Goal: Task Accomplishment & Management: Use online tool/utility

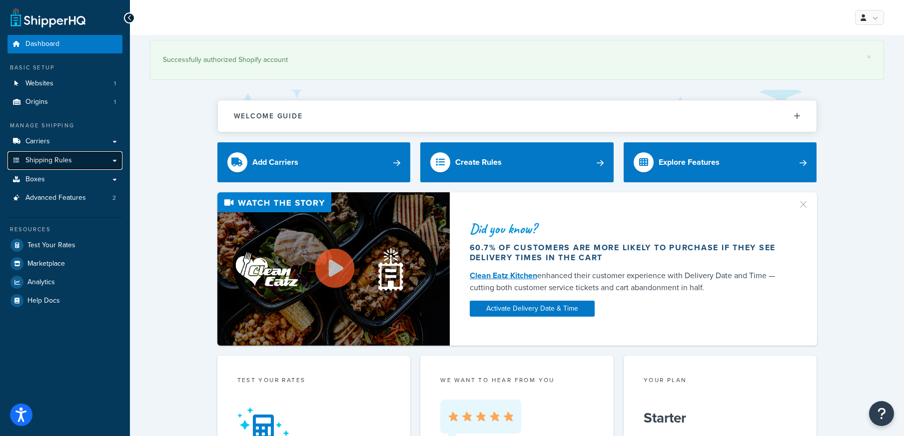
click at [39, 159] on span "Shipping Rules" at bounding box center [48, 160] width 46 height 8
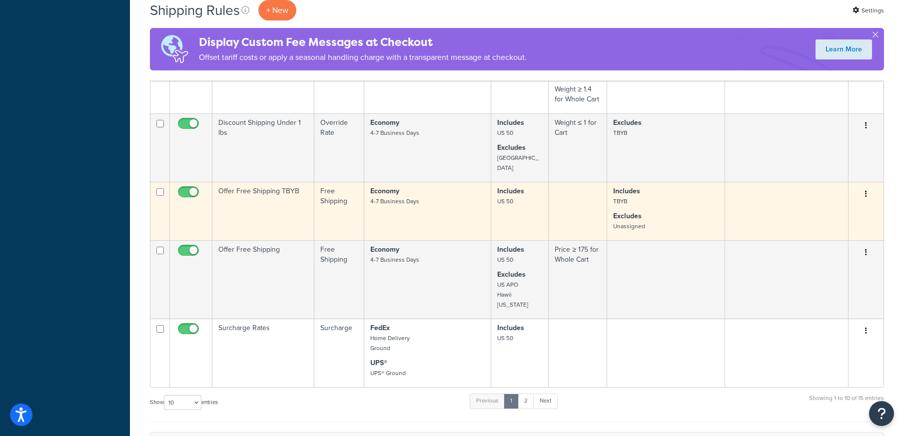
scroll to position [443, 0]
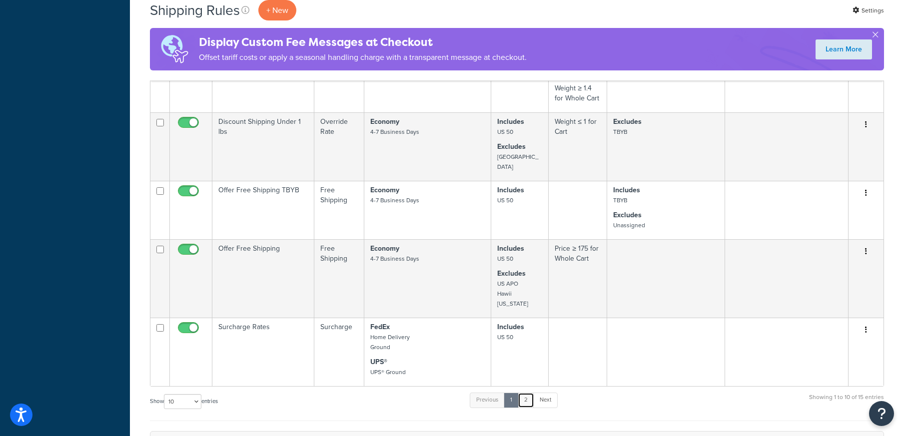
click at [524, 393] on link "2" at bounding box center [526, 400] width 16 height 15
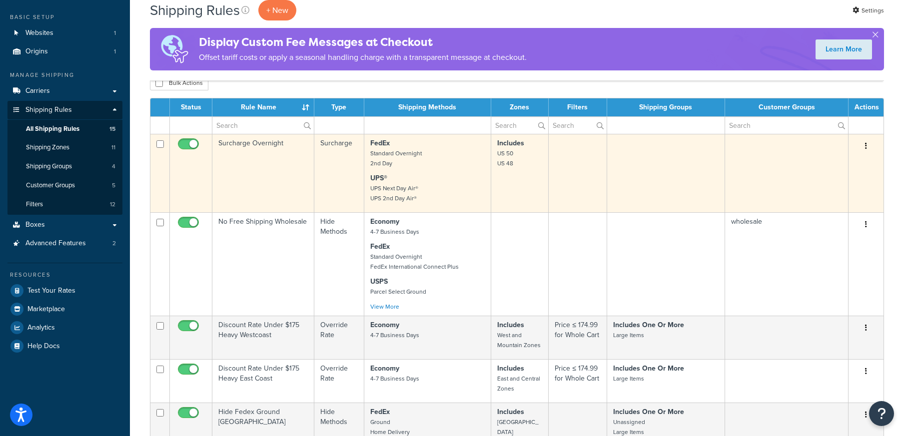
scroll to position [36, 0]
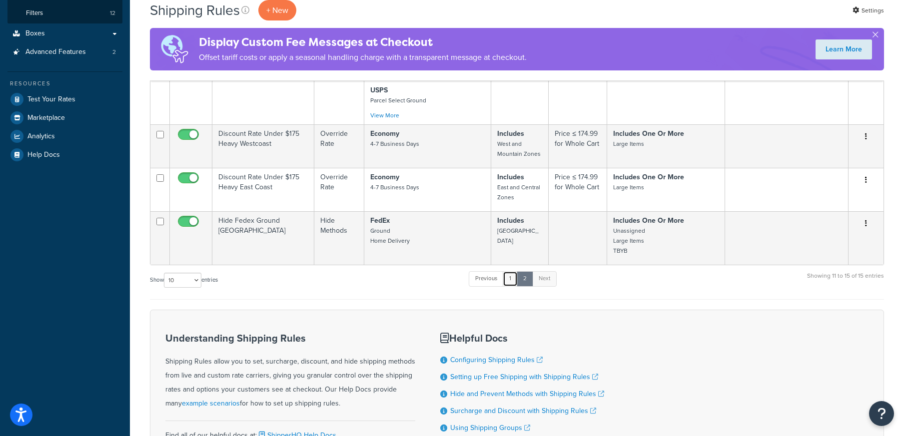
click at [515, 280] on link "1" at bounding box center [510, 278] width 15 height 15
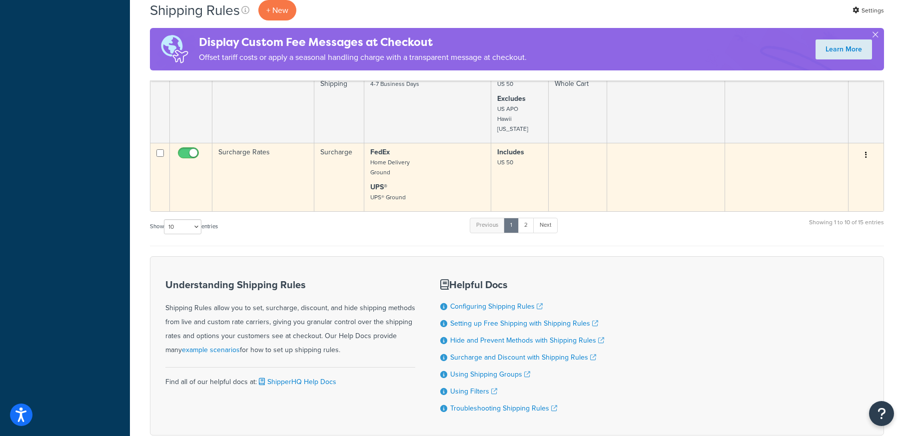
scroll to position [611, 0]
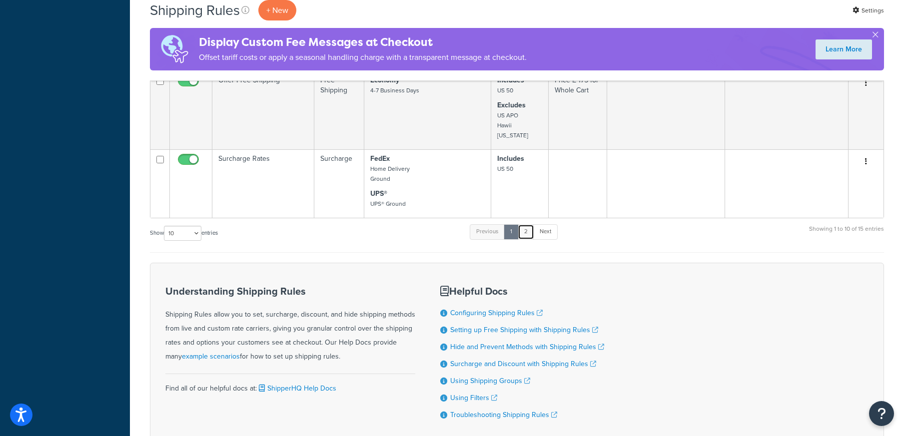
click at [528, 224] on link "2" at bounding box center [526, 231] width 16 height 15
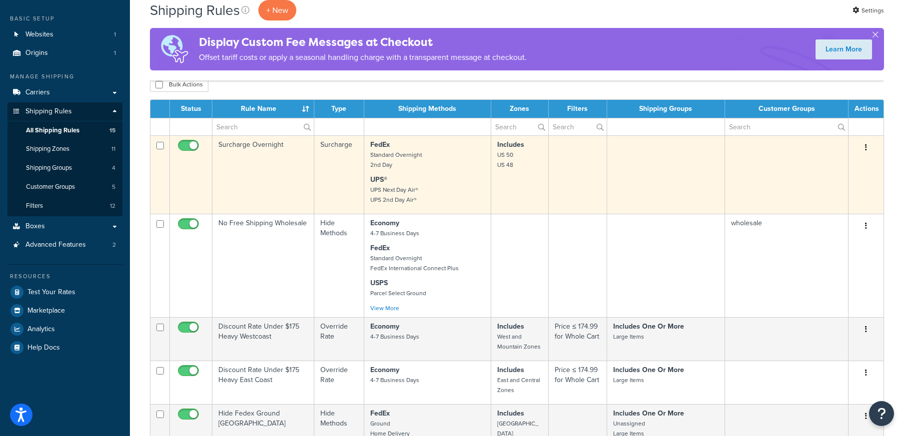
scroll to position [38, 0]
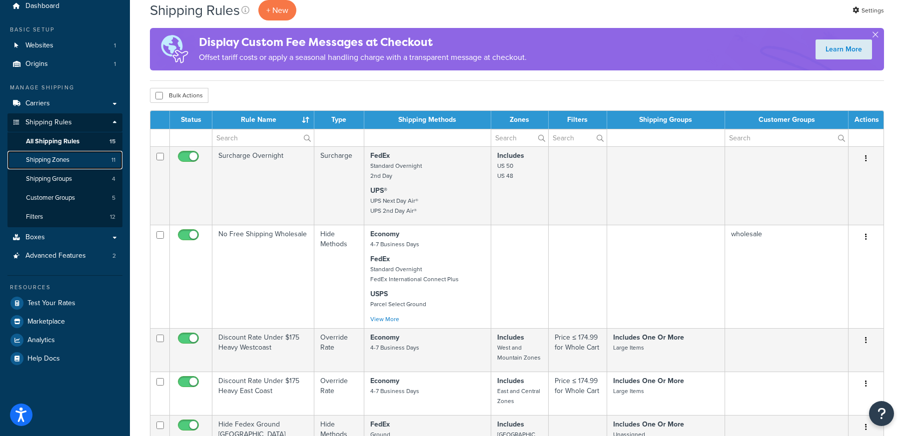
click at [60, 162] on span "Shipping Zones" at bounding box center [47, 160] width 43 height 8
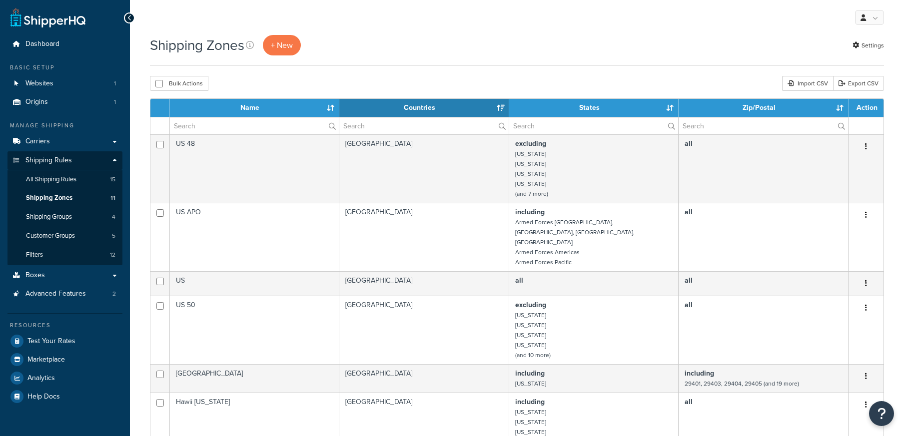
select select "15"
click at [37, 141] on span "Carriers" at bounding box center [37, 141] width 24 height 8
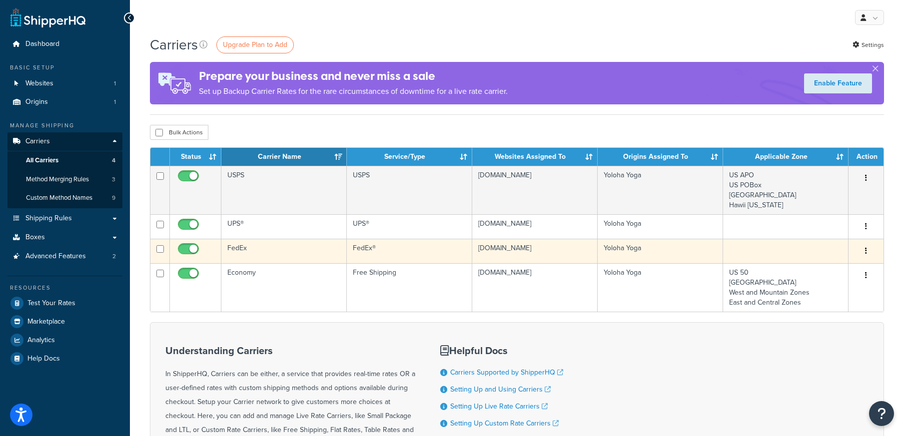
click at [243, 252] on td "FedEx" at bounding box center [283, 251] width 125 height 24
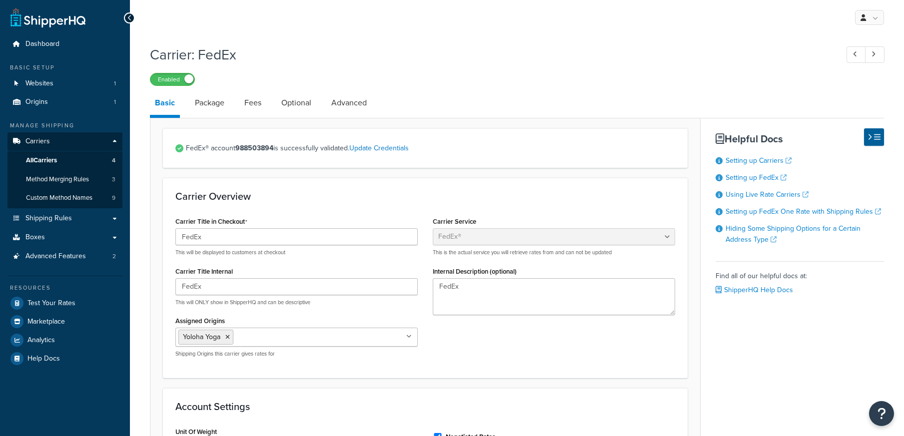
select select "fedEx"
select select "REGULAR_PICKUP"
select select "YOUR_PACKAGING"
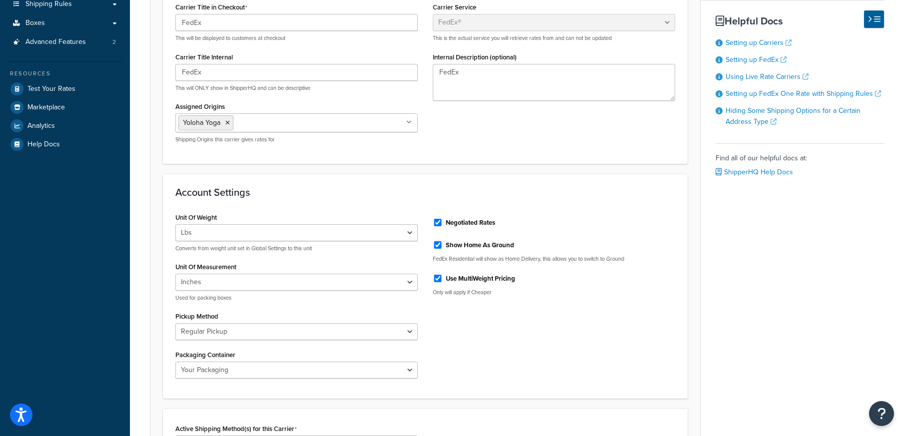
scroll to position [52, 0]
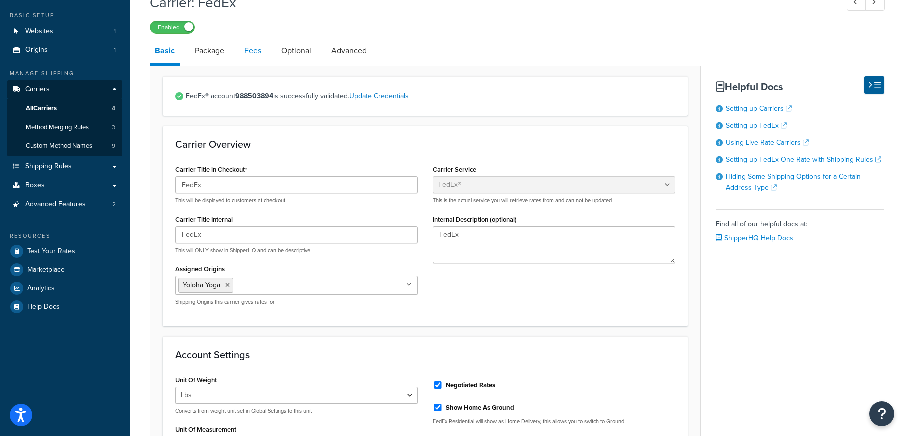
click at [251, 53] on link "Fees" at bounding box center [252, 51] width 27 height 24
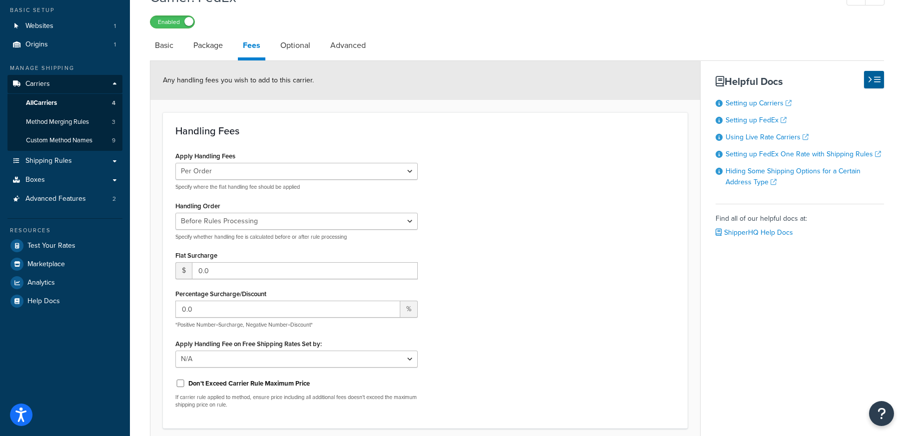
scroll to position [57, 0]
click at [221, 51] on link "Package" at bounding box center [207, 46] width 39 height 24
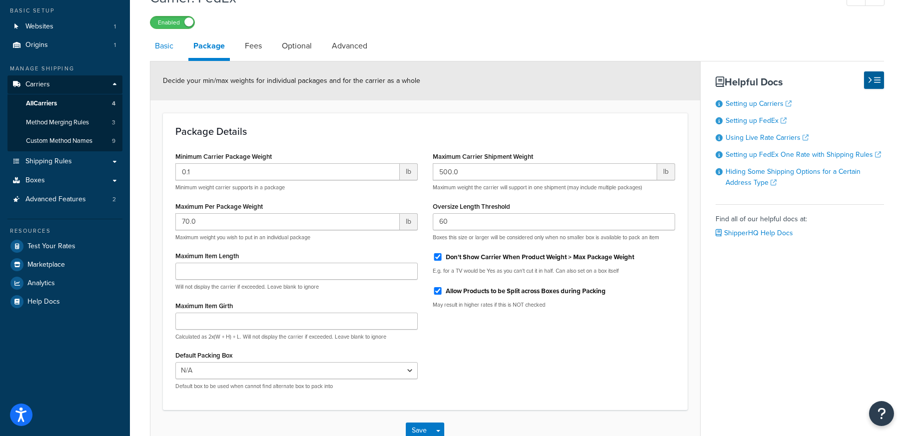
click at [168, 49] on link "Basic" at bounding box center [164, 46] width 28 height 24
select select "fedEx"
select select "REGULAR_PICKUP"
select select "YOUR_PACKAGING"
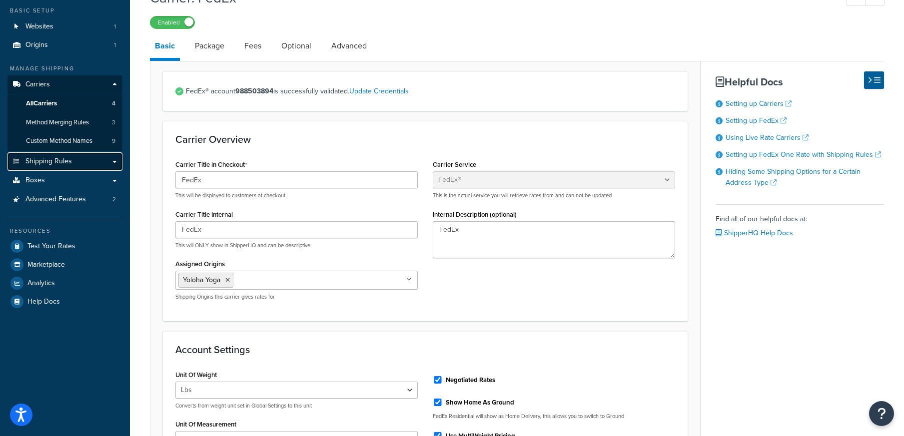
click at [53, 163] on span "Shipping Rules" at bounding box center [48, 161] width 46 height 8
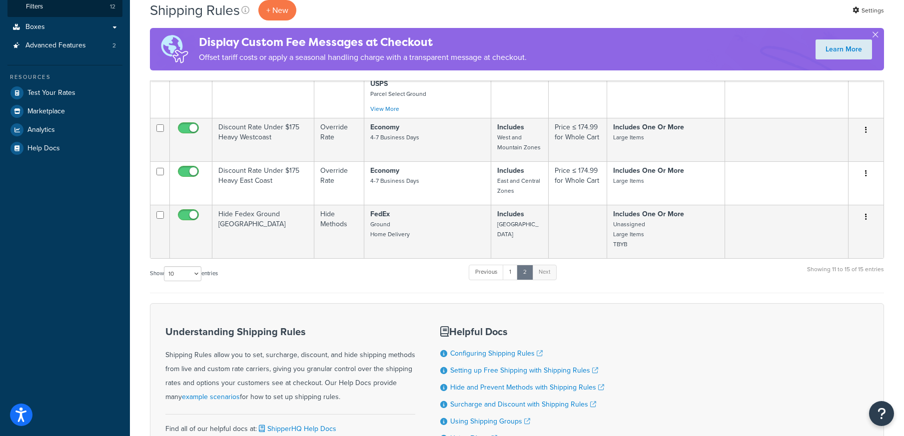
scroll to position [260, 0]
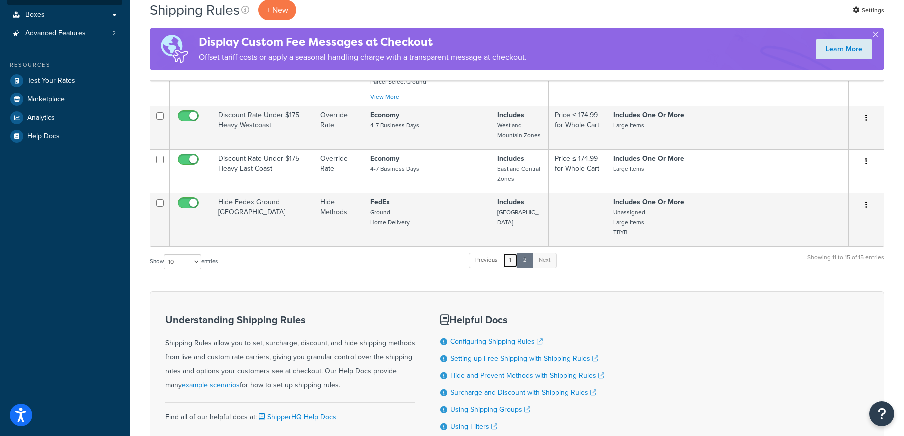
click at [515, 263] on link "1" at bounding box center [510, 260] width 15 height 15
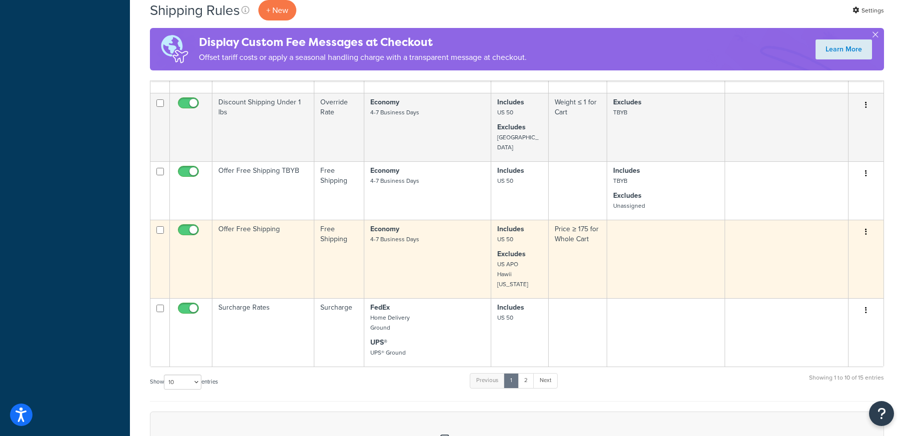
scroll to position [451, 0]
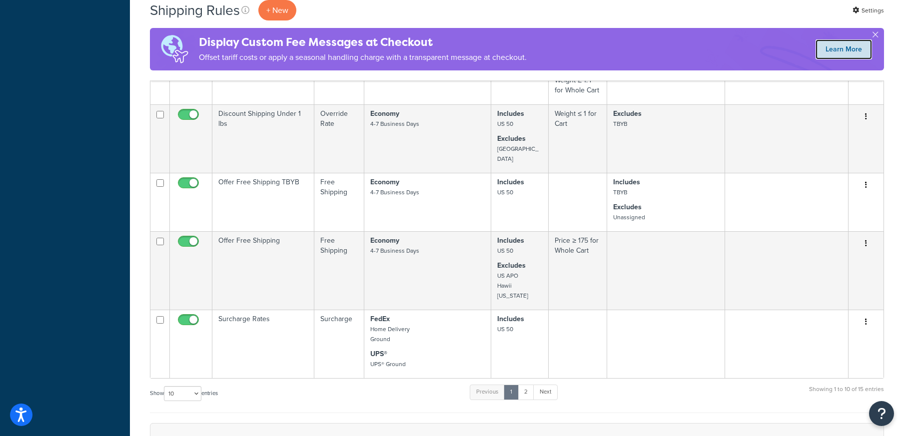
click at [830, 51] on link "Learn More" at bounding box center [844, 49] width 56 height 20
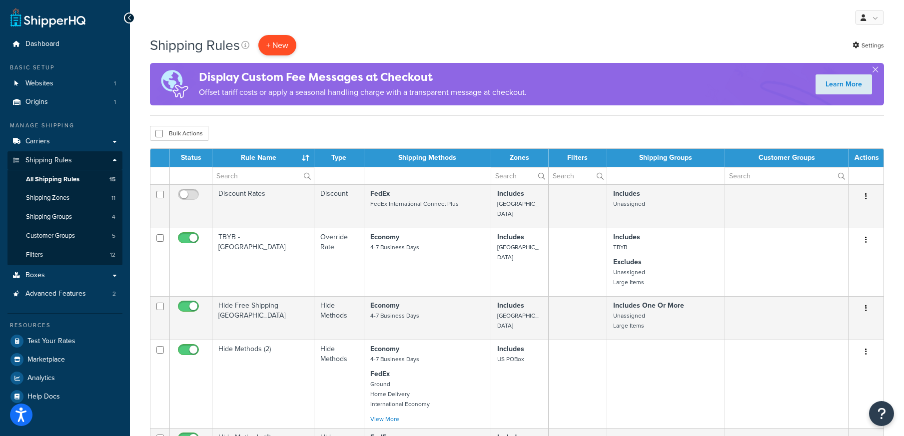
click at [275, 40] on p "+ New" at bounding box center [277, 45] width 38 height 20
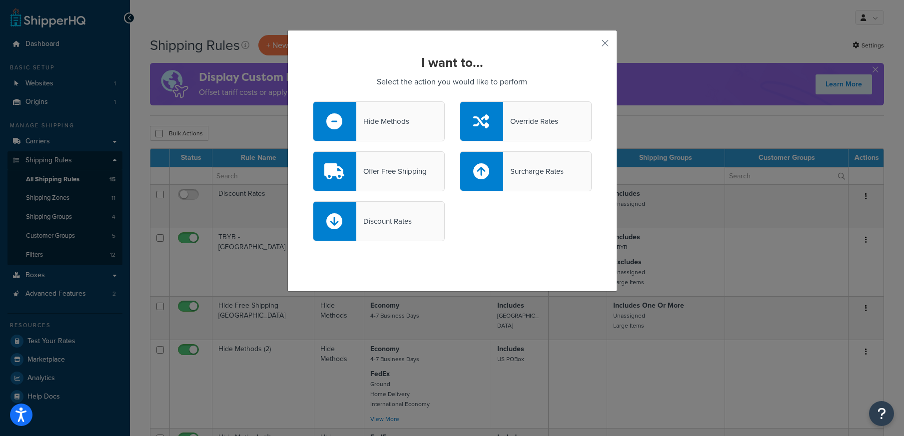
click at [556, 170] on div "Surcharge Rates" at bounding box center [533, 171] width 60 height 14
click at [0, 0] on input "Surcharge Rates" at bounding box center [0, 0] width 0 height 0
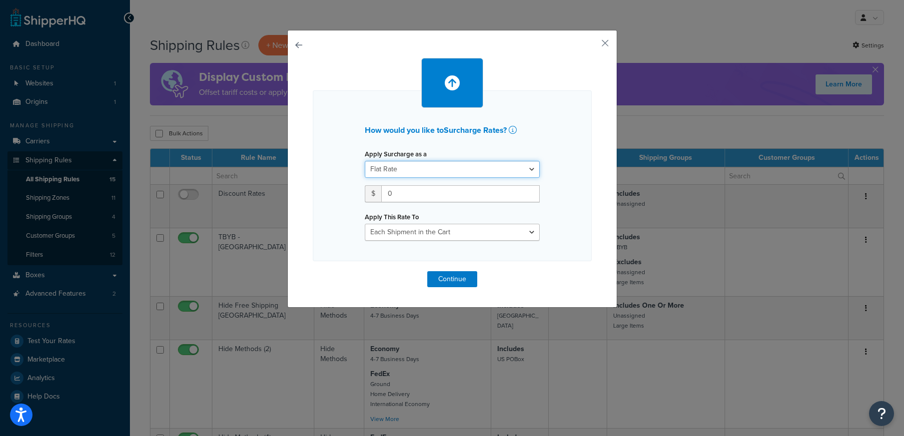
click at [481, 168] on select "Flat Rate Percentage Flat Rate & Percentage" at bounding box center [452, 169] width 175 height 17
select select "PERCENTAGE"
click at [365, 161] on select "Flat Rate Percentage Flat Rate & Percentage" at bounding box center [452, 169] width 175 height 17
click at [398, 192] on input "number" at bounding box center [396, 193] width 62 height 17
type input "10"
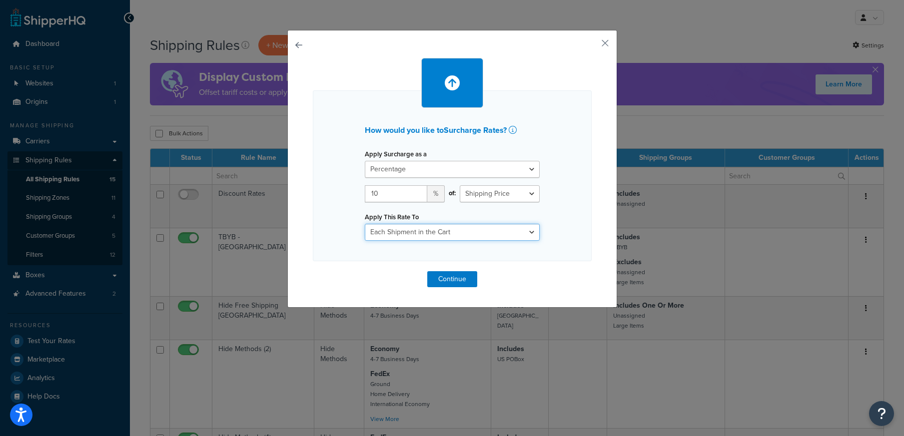
click at [461, 229] on select "Each Shipment in the Cart Each Shipping Group in the Cart Each Item within a Sh…" at bounding box center [452, 232] width 175 height 17
click at [456, 237] on select "Each Shipment in the Cart Each Shipping Group in the Cart Each Item within a Sh…" at bounding box center [452, 232] width 175 height 17
click at [459, 273] on button "Continue" at bounding box center [452, 279] width 50 height 16
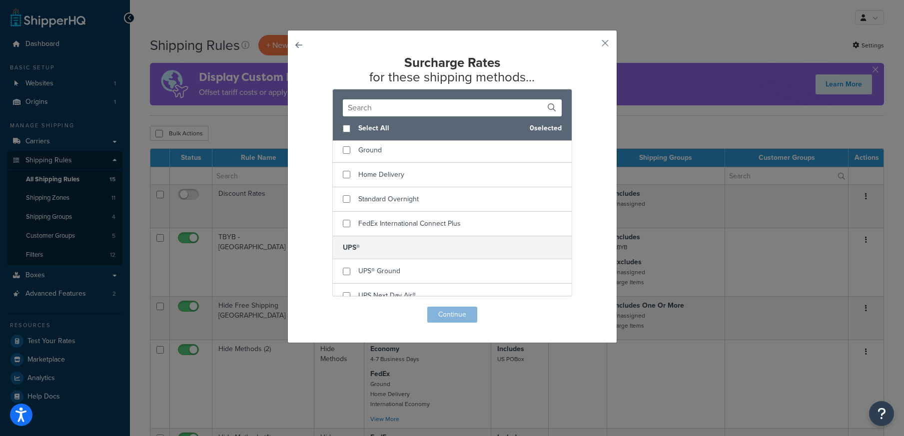
scroll to position [75, 0]
click at [343, 221] on input "checkbox" at bounding box center [346, 221] width 7 height 7
checkbox input "true"
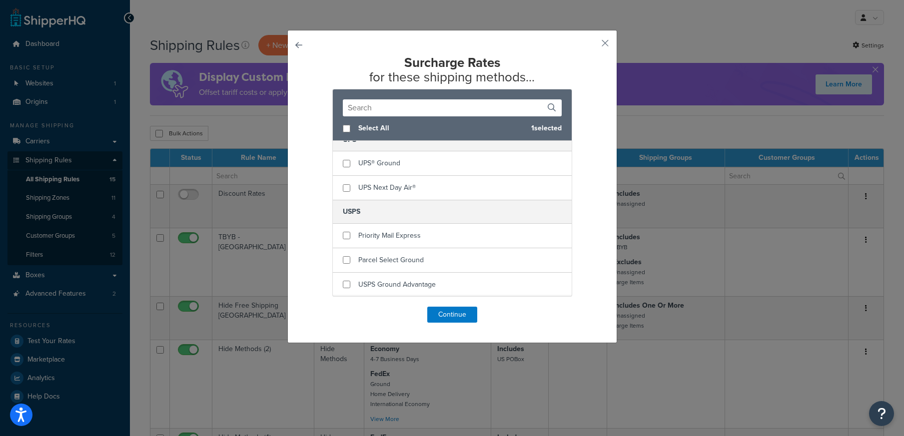
scroll to position [21, 0]
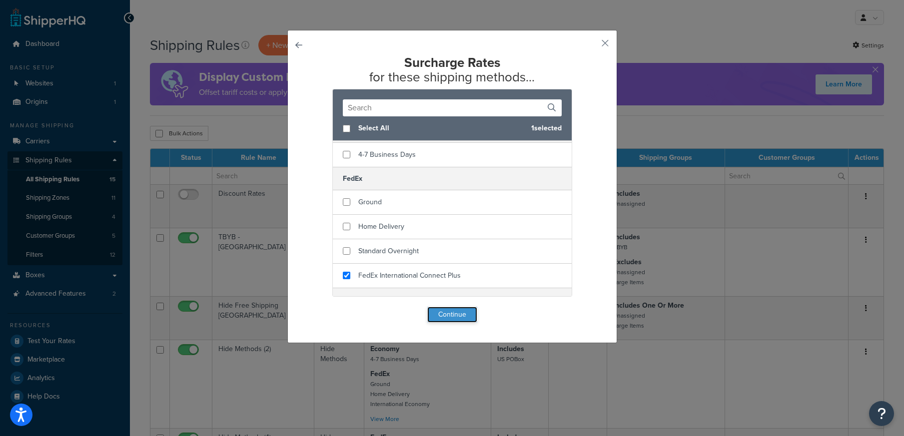
click at [453, 315] on button "Continue" at bounding box center [452, 315] width 50 height 16
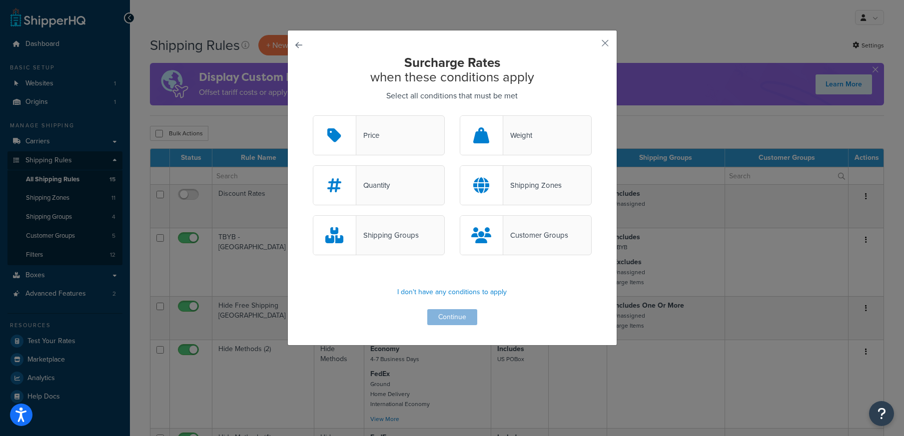
click at [456, 317] on div "Surcharge Rates when these conditions apply Select all conditions that must be …" at bounding box center [452, 190] width 279 height 270
click at [558, 177] on div "Shipping Zones" at bounding box center [526, 185] width 132 height 40
click at [0, 0] on input "Shipping Zones" at bounding box center [0, 0] width 0 height 0
click at [457, 316] on button "Continue" at bounding box center [452, 317] width 50 height 16
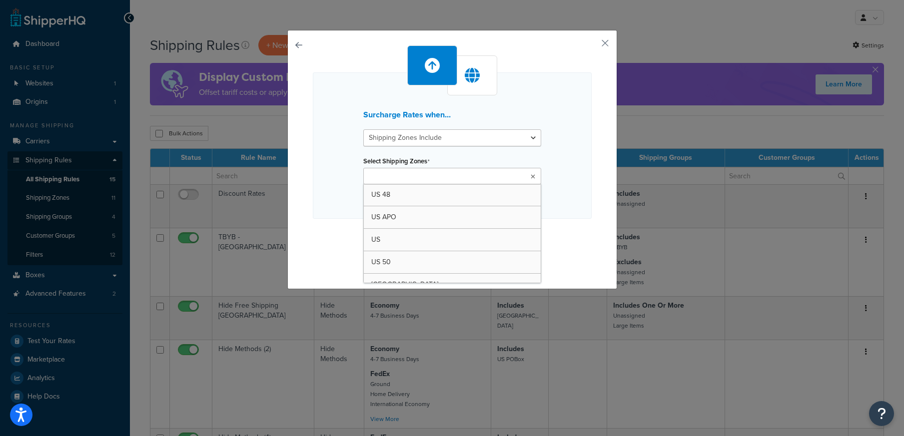
click at [451, 175] on ul at bounding box center [452, 176] width 178 height 16
click at [573, 131] on div "Surcharge Rates when... Shipping Zones Include Shipping Zones Do Not Include Se…" at bounding box center [452, 145] width 279 height 146
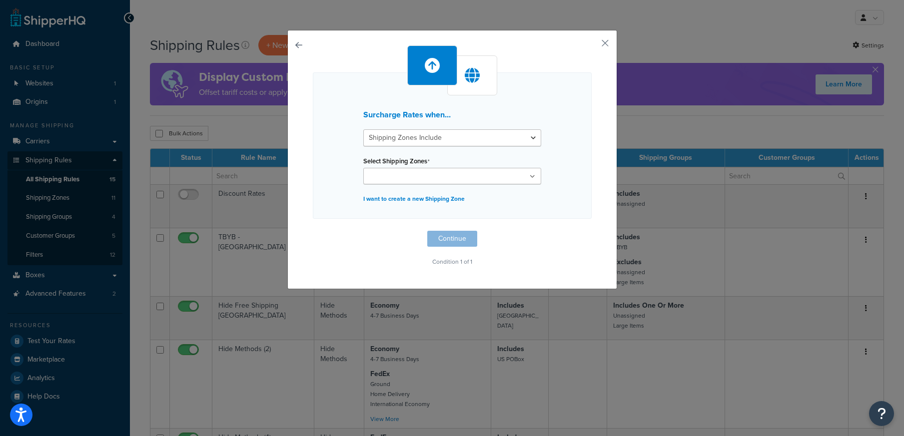
click at [313, 231] on button "button" at bounding box center [313, 231] width 0 height 0
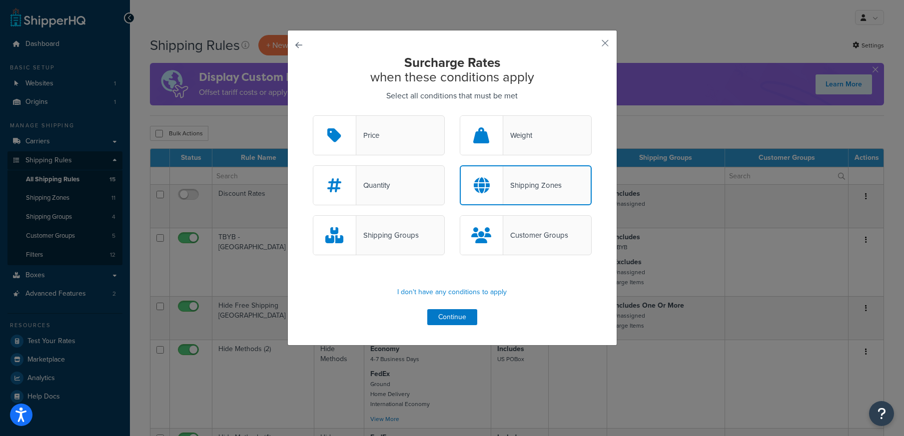
click at [388, 139] on div "Price" at bounding box center [379, 135] width 132 height 40
click at [0, 0] on input "Price" at bounding box center [0, 0] width 0 height 0
click at [501, 182] on div at bounding box center [482, 185] width 43 height 38
click at [0, 0] on input "Shipping Zones" at bounding box center [0, 0] width 0 height 0
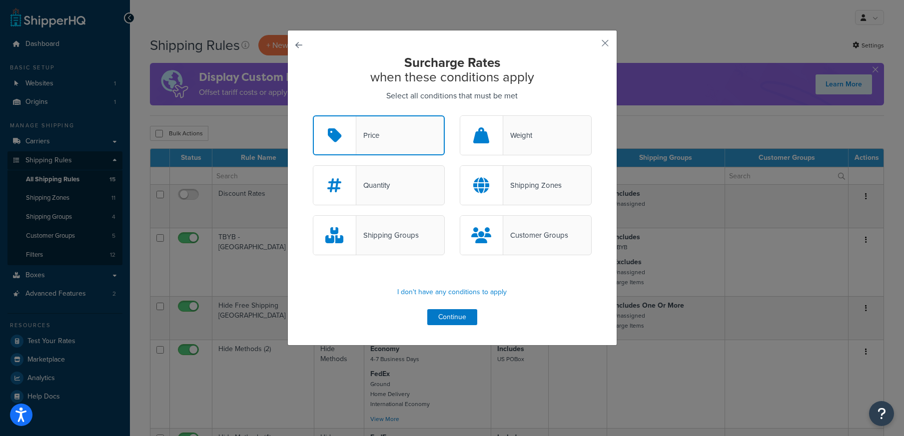
drag, startPoint x: 385, startPoint y: 134, endPoint x: 398, endPoint y: 185, distance: 52.0
click at [385, 134] on div "Price" at bounding box center [379, 135] width 132 height 40
click at [0, 0] on input "Price" at bounding box center [0, 0] width 0 height 0
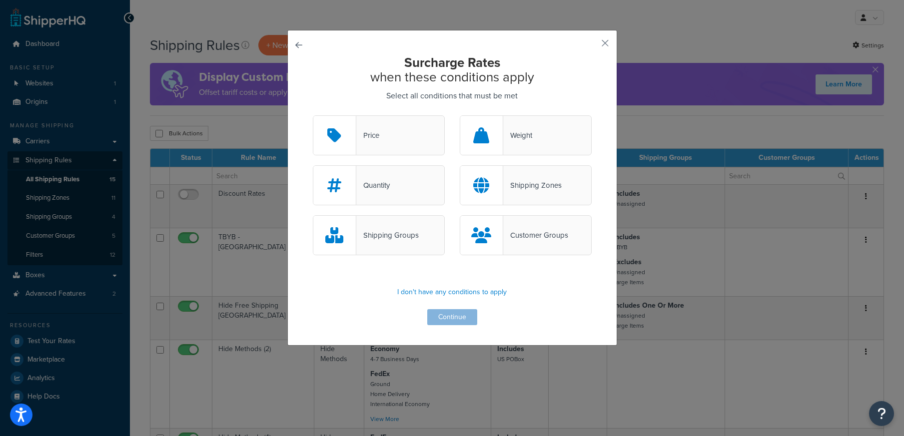
drag, startPoint x: 464, startPoint y: 319, endPoint x: 460, endPoint y: 315, distance: 5.3
click at [464, 318] on div "Surcharge Rates when these conditions apply Select all conditions that must be …" at bounding box center [452, 190] width 279 height 270
click at [450, 295] on p "I don't have any conditions to apply" at bounding box center [452, 292] width 279 height 14
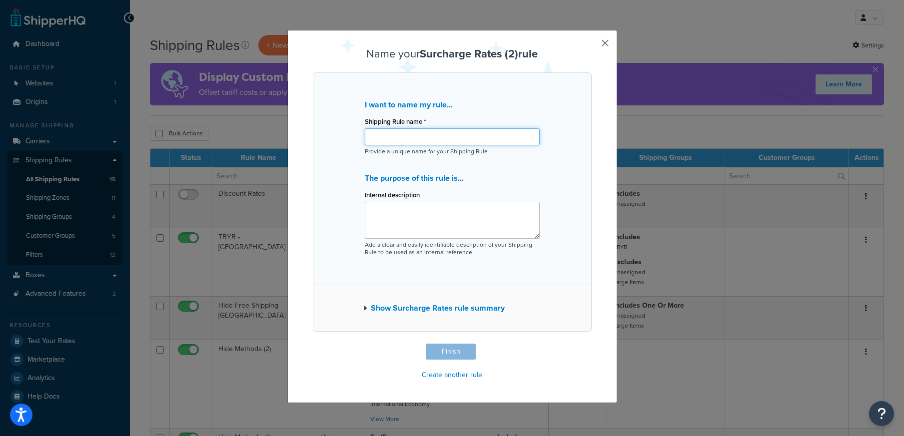
click at [449, 140] on input "Shipping Rule name *" at bounding box center [452, 136] width 175 height 17
type input "International Shipping Surcharge"
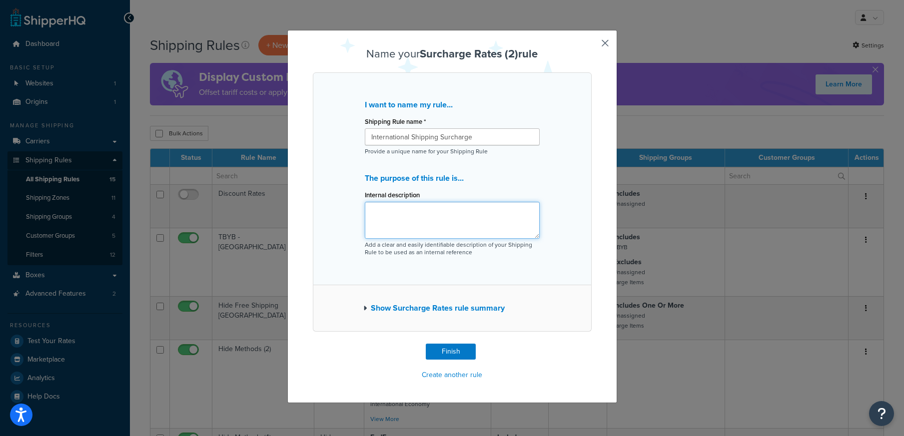
click at [427, 221] on textarea "Internal description" at bounding box center [452, 220] width 175 height 37
click at [433, 303] on button "Show Surcharge Rates rule summary" at bounding box center [433, 308] width 141 height 14
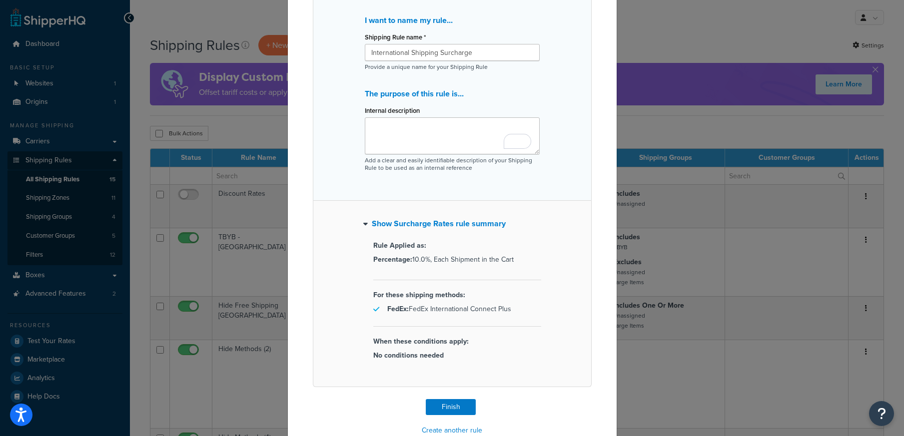
scroll to position [107, 0]
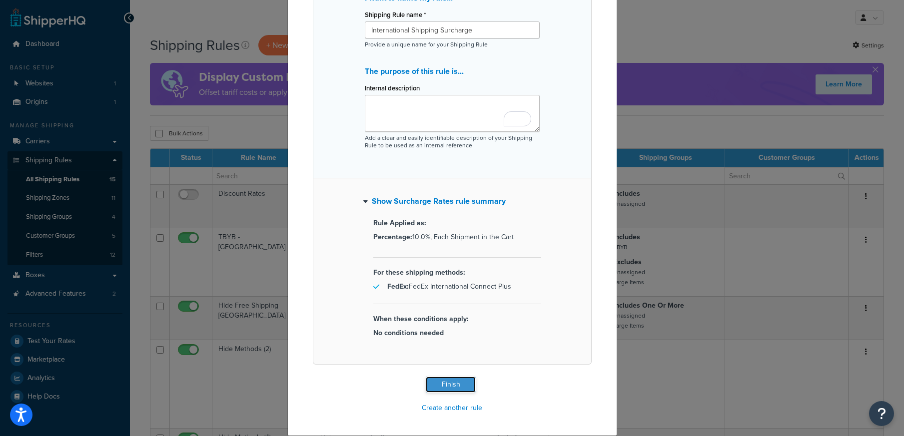
click at [451, 384] on button "Finish" at bounding box center [451, 385] width 50 height 16
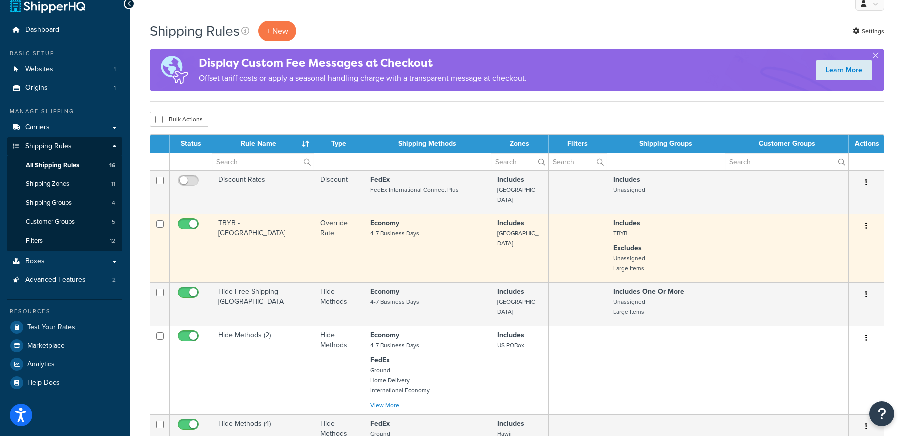
scroll to position [485, 0]
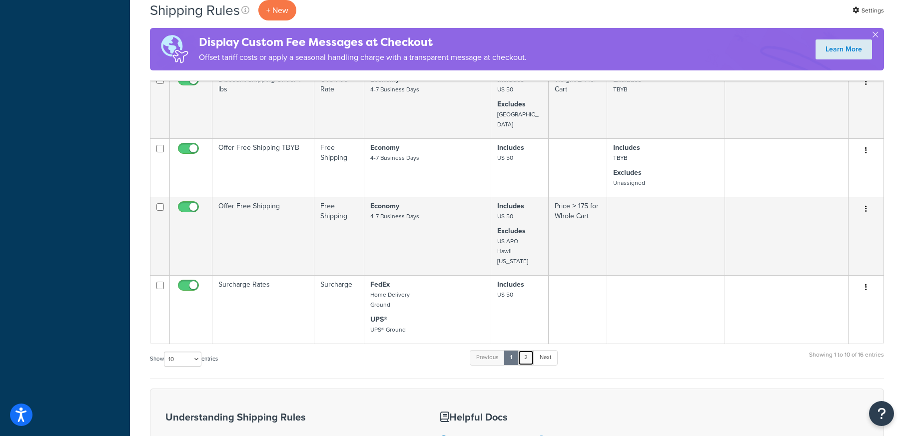
click at [529, 350] on link "2" at bounding box center [526, 357] width 16 height 15
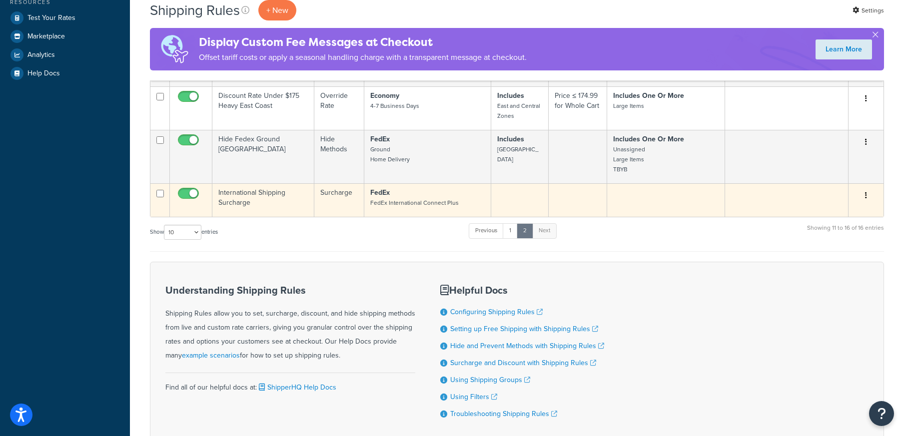
scroll to position [320, 0]
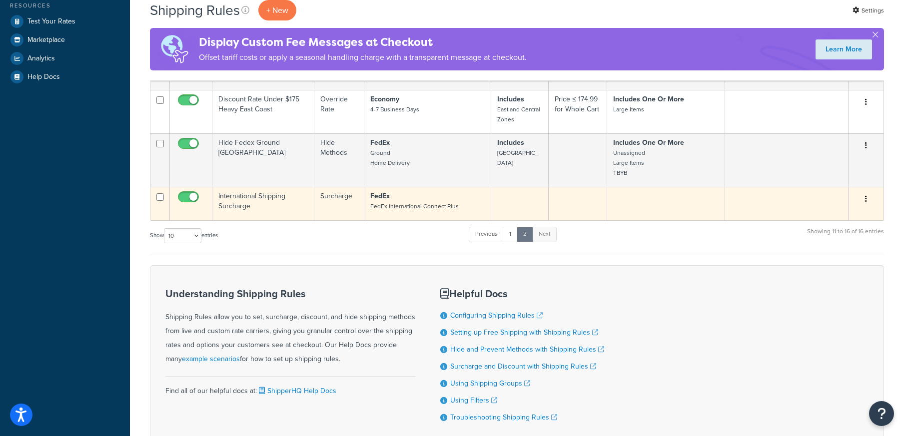
click at [864, 199] on button "button" at bounding box center [866, 199] width 14 height 16
click at [804, 218] on icon at bounding box center [803, 217] width 7 height 7
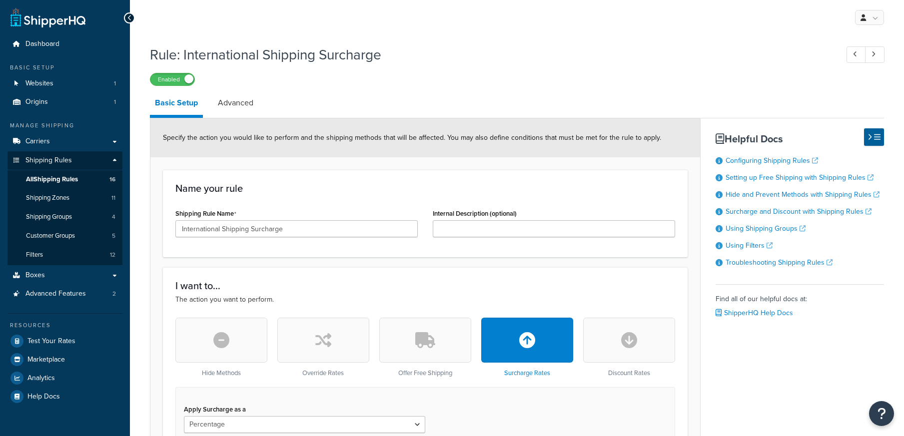
select select "PERCENTAGE"
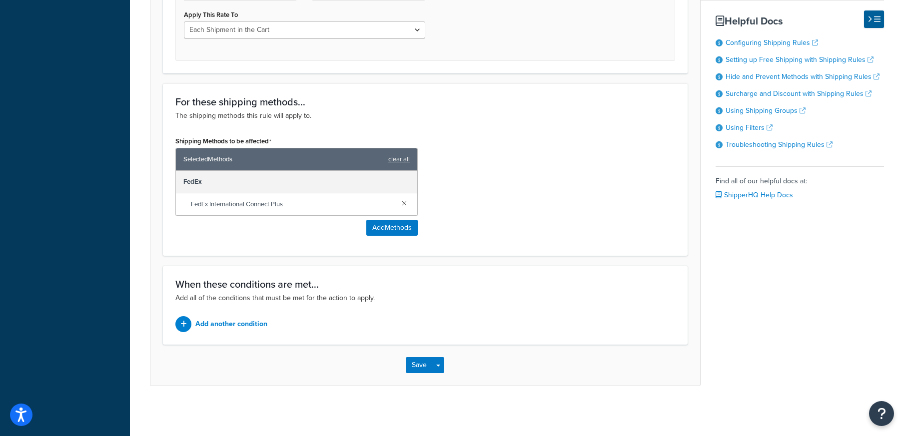
scroll to position [456, 0]
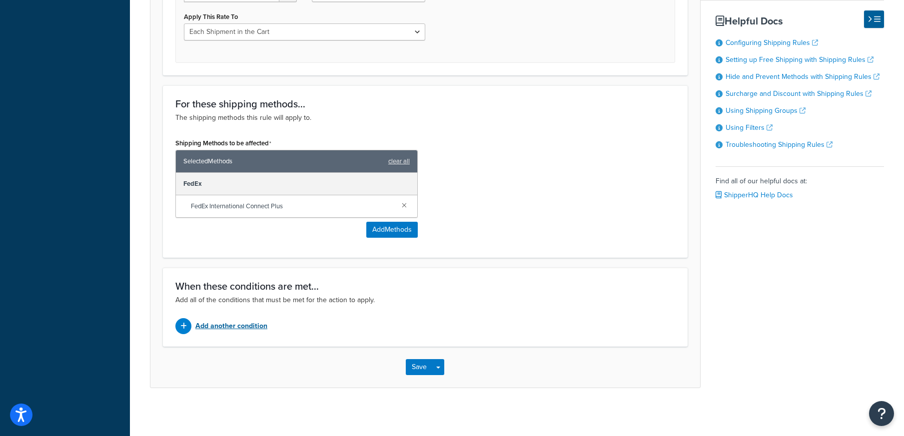
click at [185, 326] on icon at bounding box center [183, 326] width 6 height 7
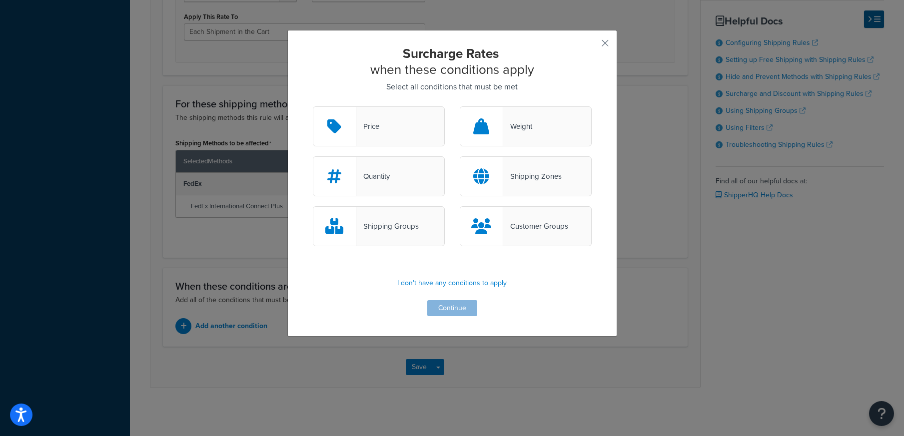
click at [517, 176] on div "Shipping Zones" at bounding box center [532, 176] width 58 height 14
click at [0, 0] on input "Shipping Zones" at bounding box center [0, 0] width 0 height 0
click at [450, 312] on button "Continue" at bounding box center [452, 308] width 50 height 16
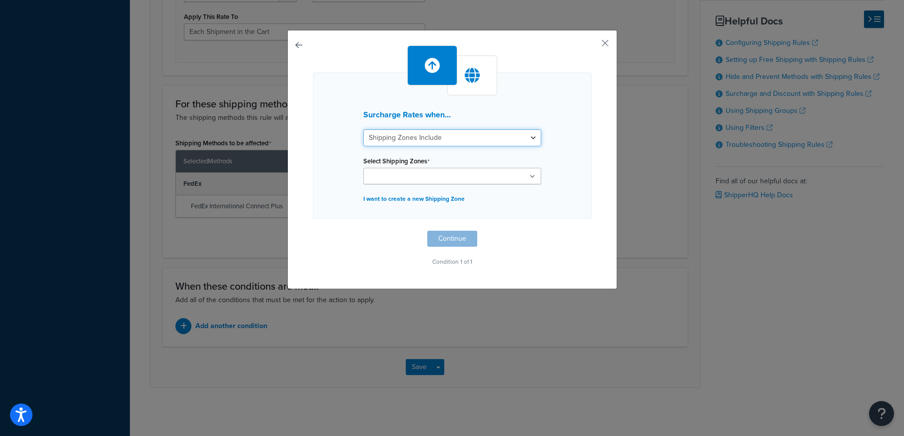
click at [446, 139] on select "Shipping Zones Include Shipping Zones Do Not Include" at bounding box center [452, 137] width 178 height 17
select select "exclude"
click at [363, 129] on select "Shipping Zones Include Shipping Zones Do Not Include" at bounding box center [452, 137] width 178 height 17
click at [464, 169] on ul at bounding box center [452, 176] width 178 height 16
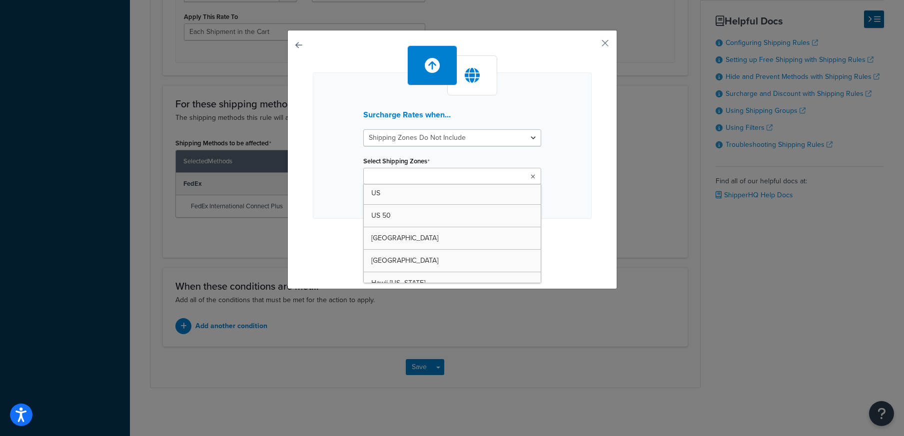
scroll to position [62, 0]
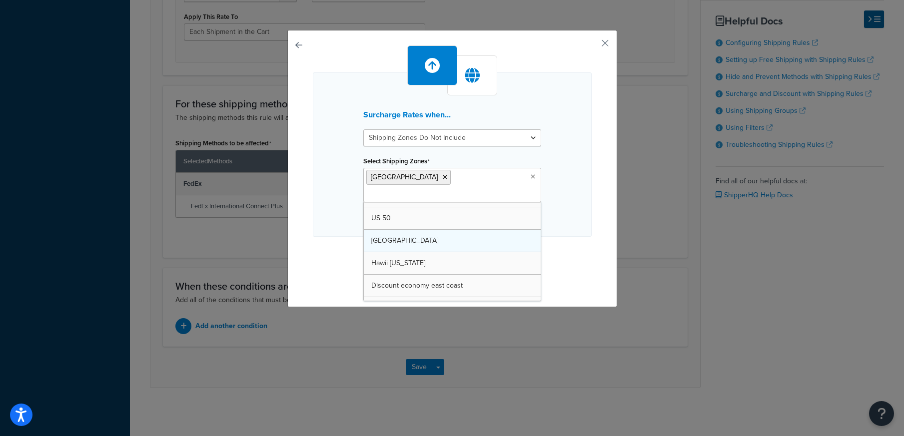
drag, startPoint x: 456, startPoint y: 227, endPoint x: 460, endPoint y: 231, distance: 5.7
click at [564, 136] on div "Surcharge Rates when... Shipping Zones Include Shipping Zones Do Not Include Se…" at bounding box center [452, 154] width 279 height 164
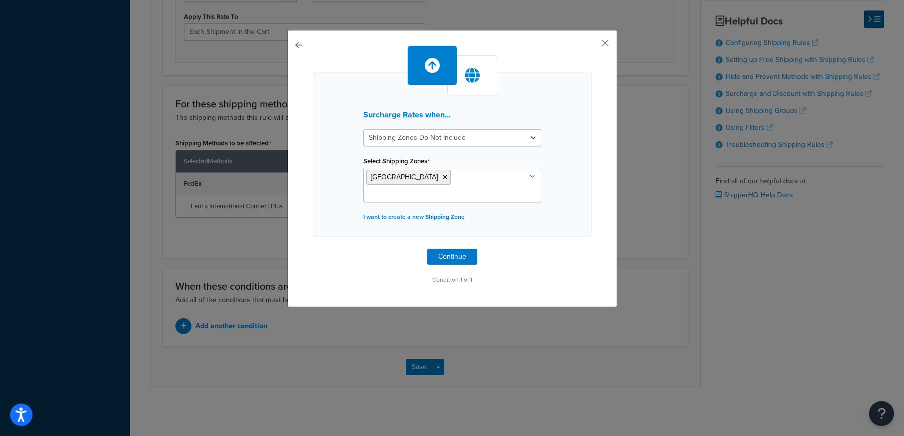
click at [455, 189] on input "Select Shipping Zones" at bounding box center [410, 194] width 88 height 11
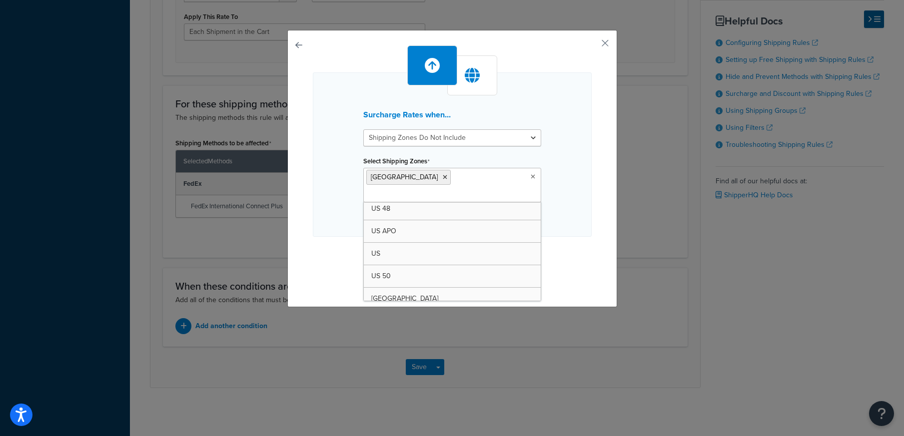
scroll to position [0, 0]
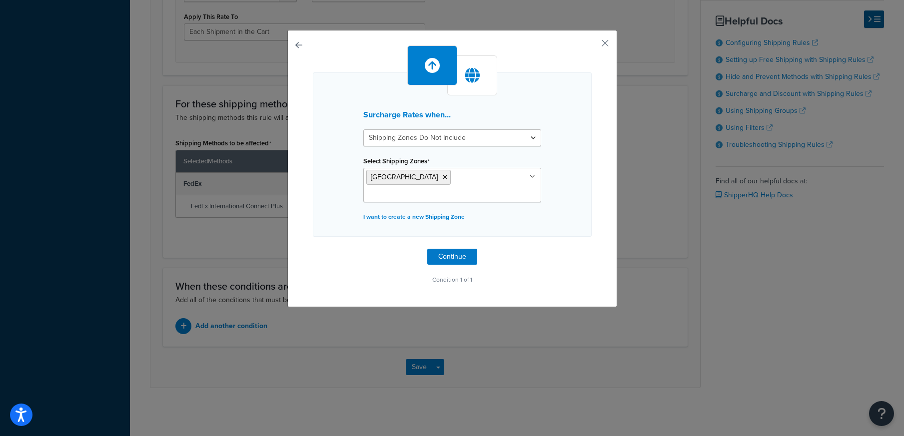
click at [566, 157] on div "Surcharge Rates when... Shipping Zones Include Shipping Zones Do Not Include Se…" at bounding box center [452, 154] width 279 height 164
click at [443, 175] on icon at bounding box center [445, 177] width 4 height 6
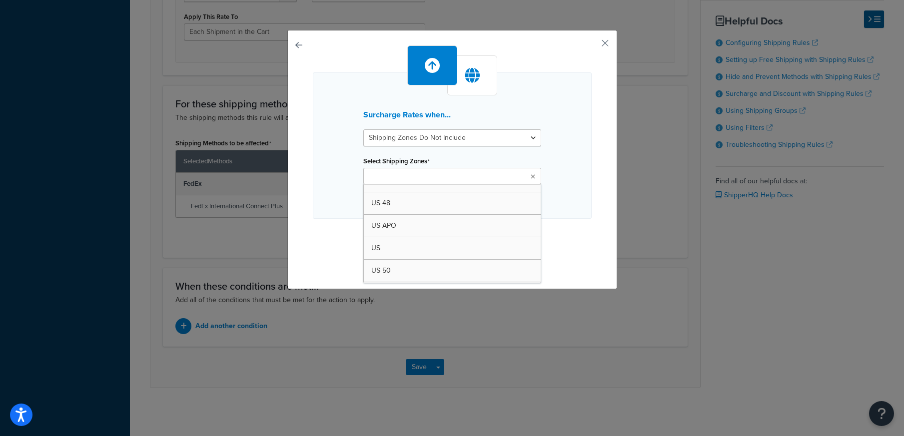
click at [346, 157] on div "Surcharge Rates when... Shipping Zones Include Shipping Zones Do Not Include Se…" at bounding box center [452, 145] width 279 height 146
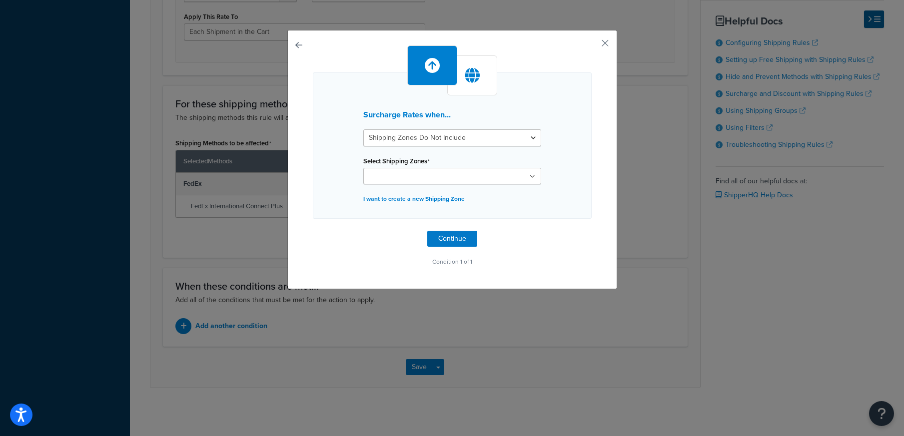
click at [313, 231] on button "button" at bounding box center [313, 231] width 0 height 0
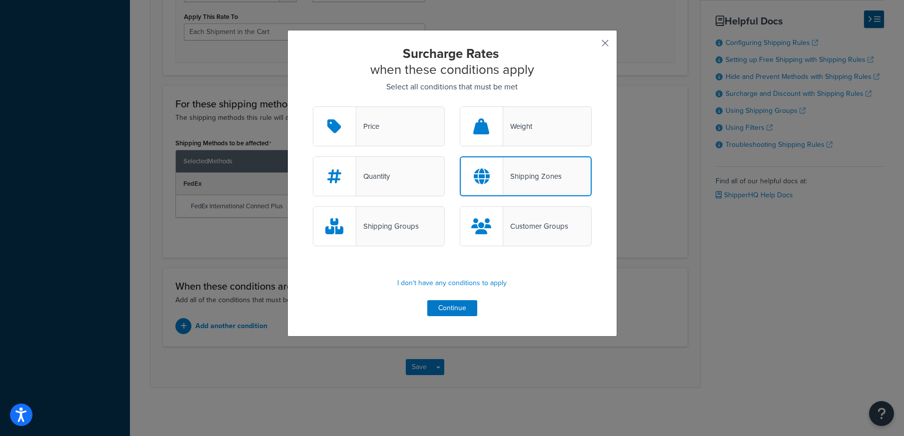
click at [592, 45] on button "button" at bounding box center [590, 46] width 2 height 2
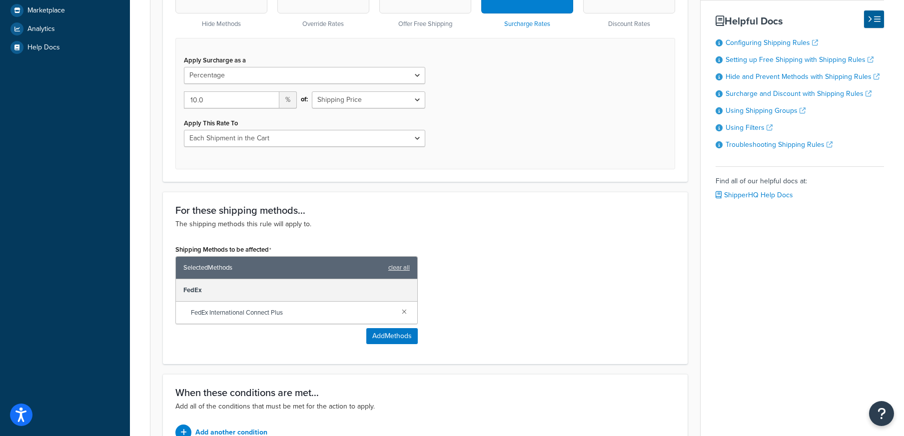
scroll to position [459, 0]
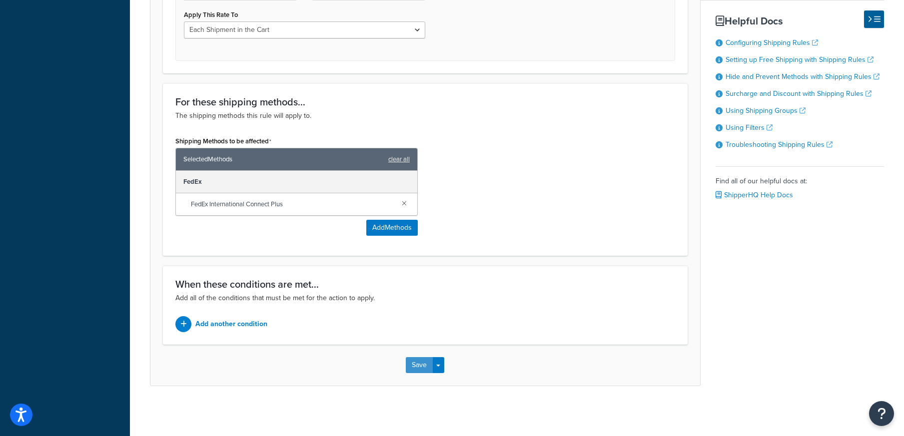
click at [424, 366] on button "Save" at bounding box center [419, 365] width 27 height 16
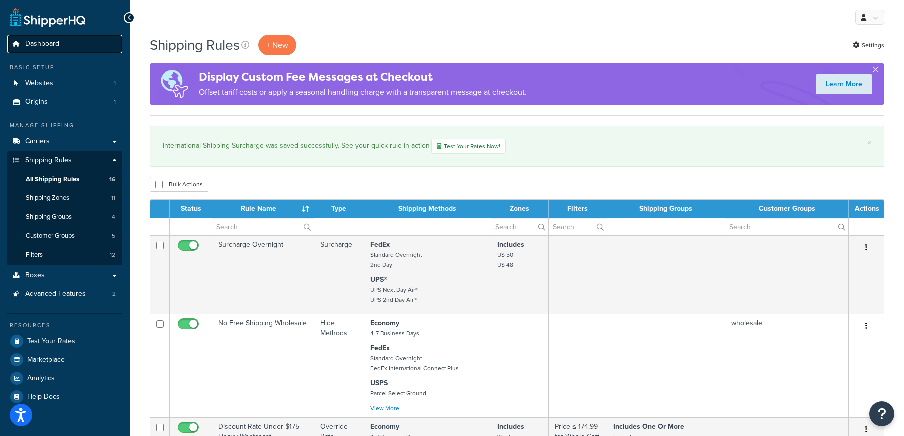
click at [57, 43] on span "Dashboard" at bounding box center [42, 44] width 34 height 8
